Goal: Information Seeking & Learning: Check status

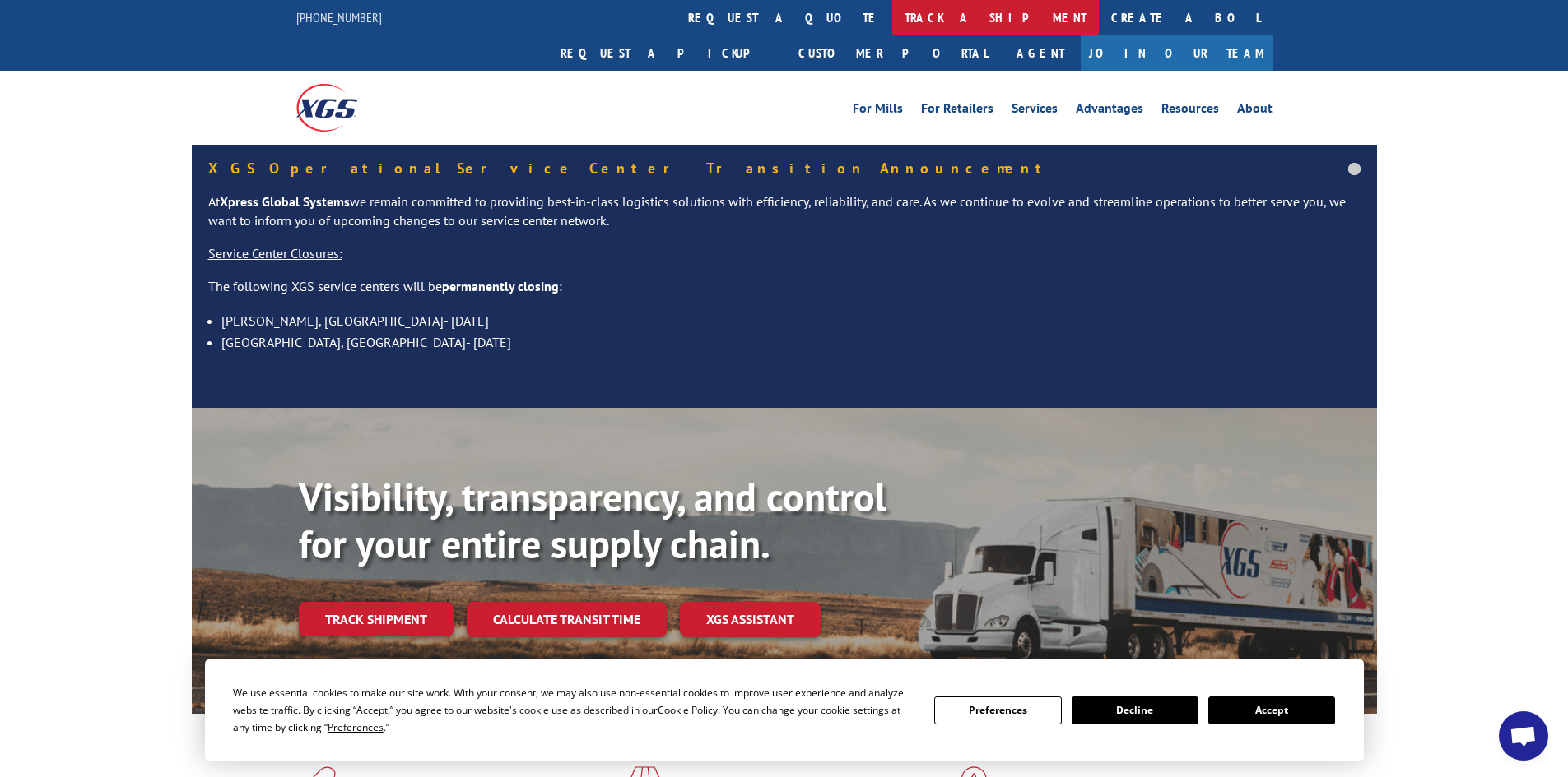
click at [892, 19] on link "track a shipment" at bounding box center [996, 18] width 207 height 36
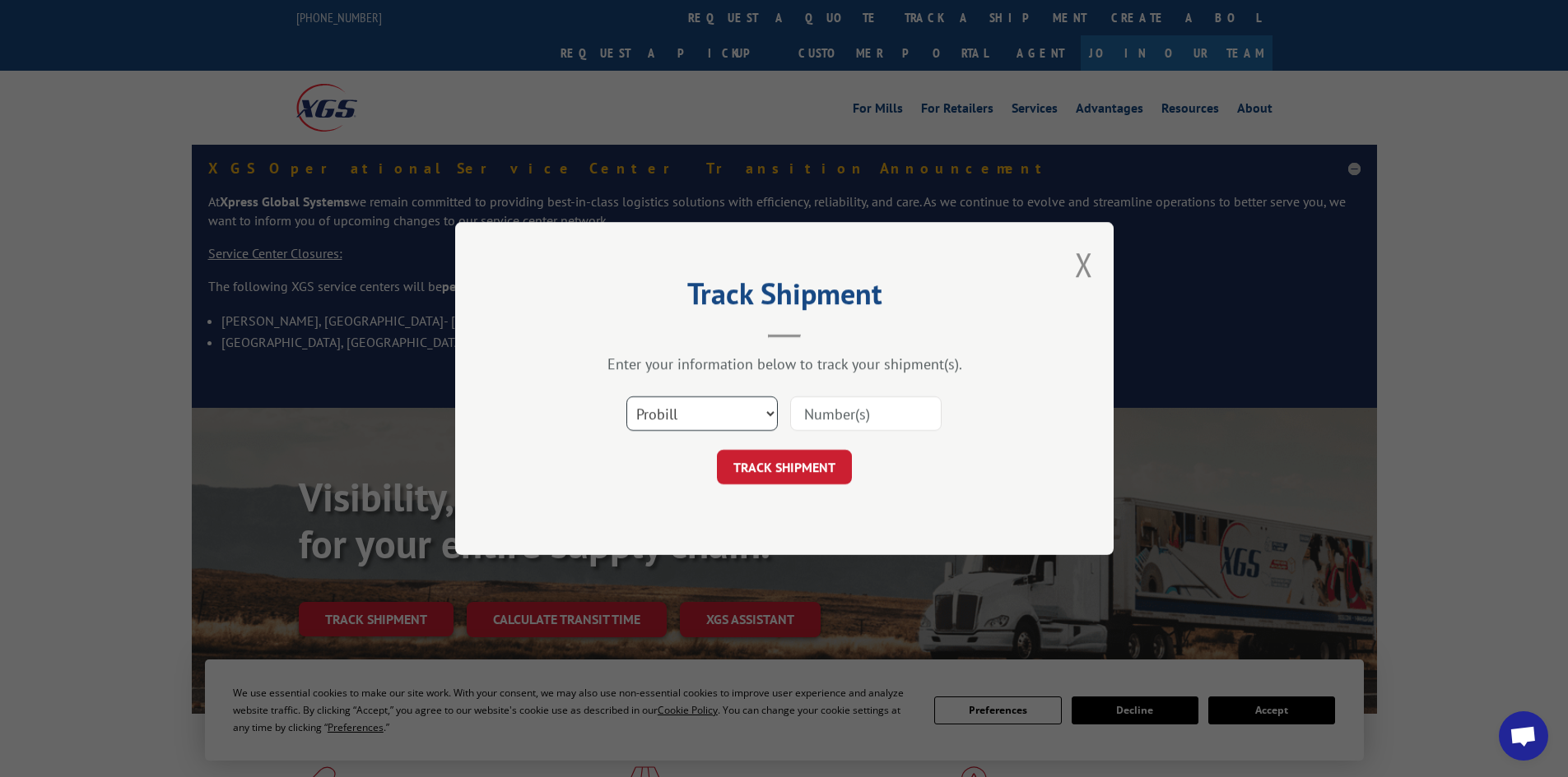
click at [678, 408] on select "Select category... Probill BOL PO" at bounding box center [701, 413] width 151 height 35
select select "po"
click at [626, 396] on select "Select category... Probill BOL PO" at bounding box center [701, 413] width 151 height 35
click at [837, 412] on input at bounding box center [866, 413] width 151 height 35
type input "52533757"
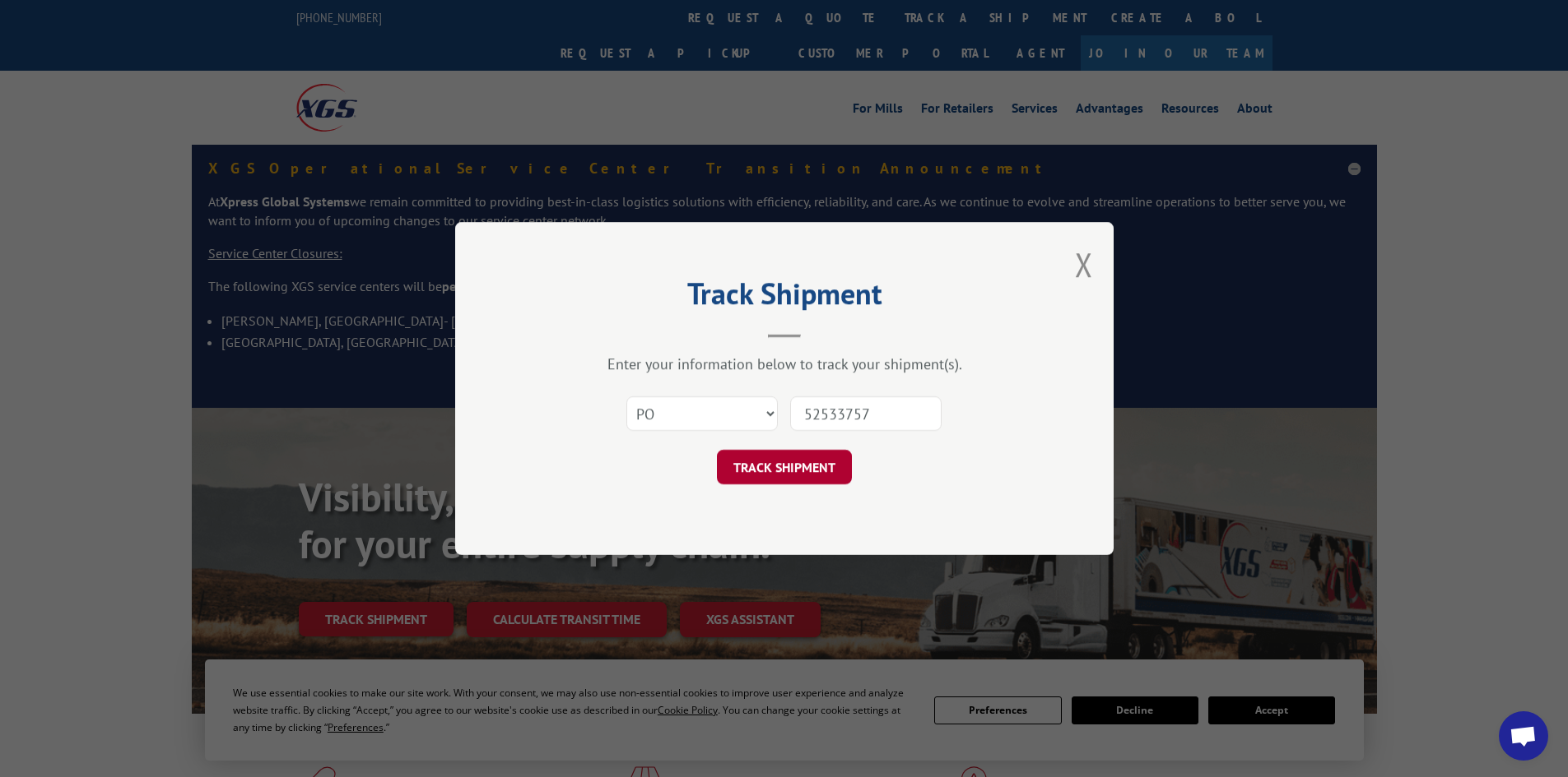
click at [825, 472] on button "TRACK SHIPMENT" at bounding box center [785, 467] width 135 height 35
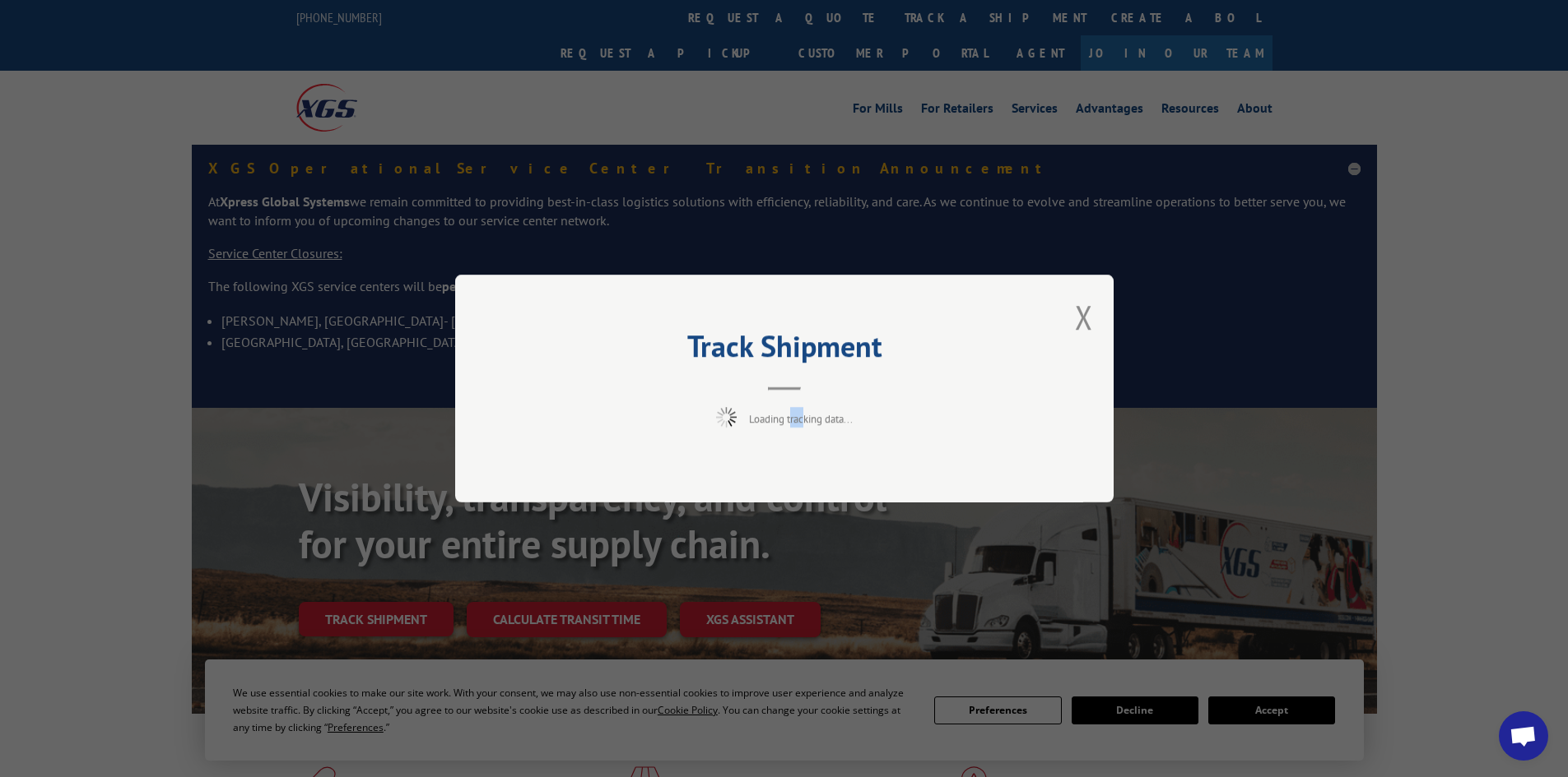
drag, startPoint x: 797, startPoint y: 496, endPoint x: 792, endPoint y: 467, distance: 29.4
click at [794, 467] on div "Track Shipment Loading tracking data..." at bounding box center [784, 388] width 658 height 228
